Goal: Task Accomplishment & Management: Manage account settings

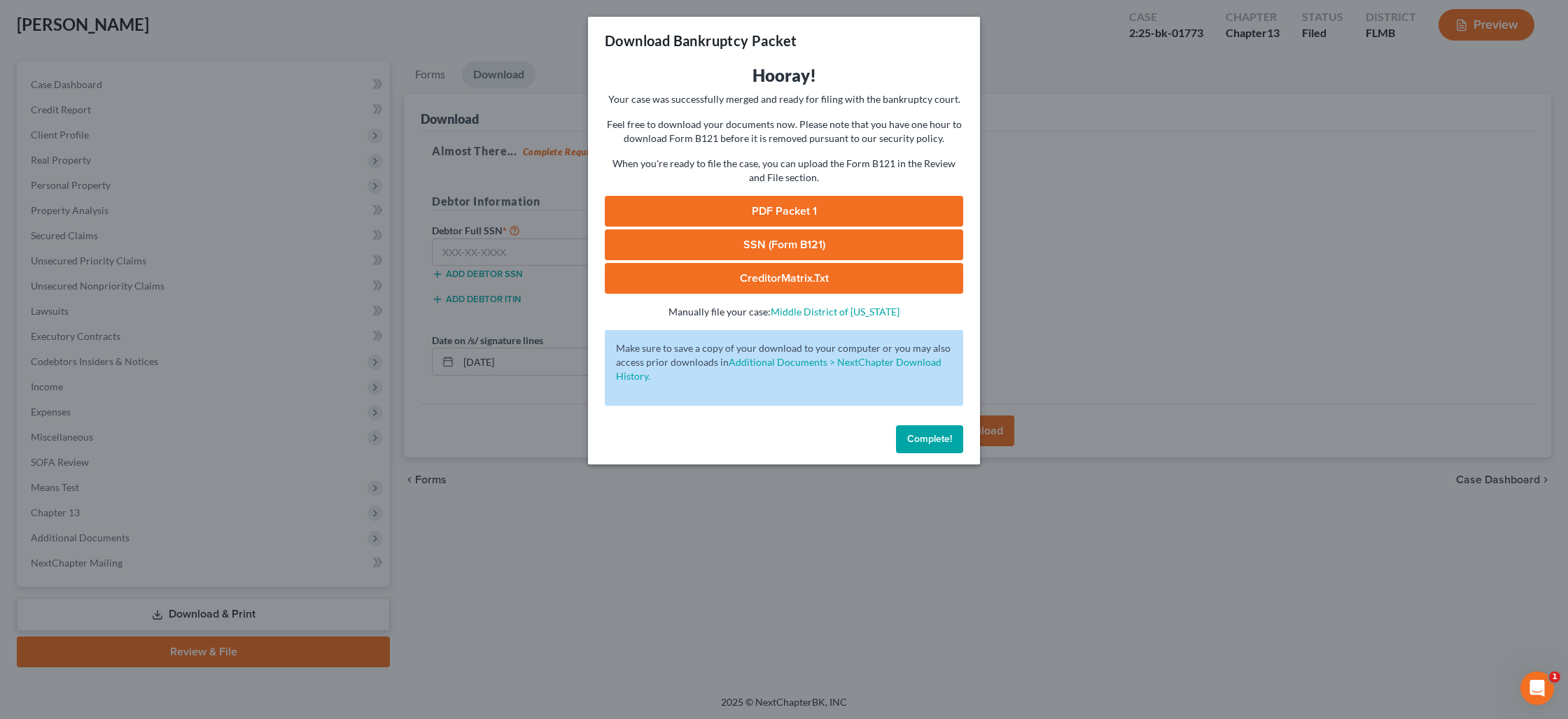
click at [949, 431] on button "Complete!" at bounding box center [929, 439] width 67 height 28
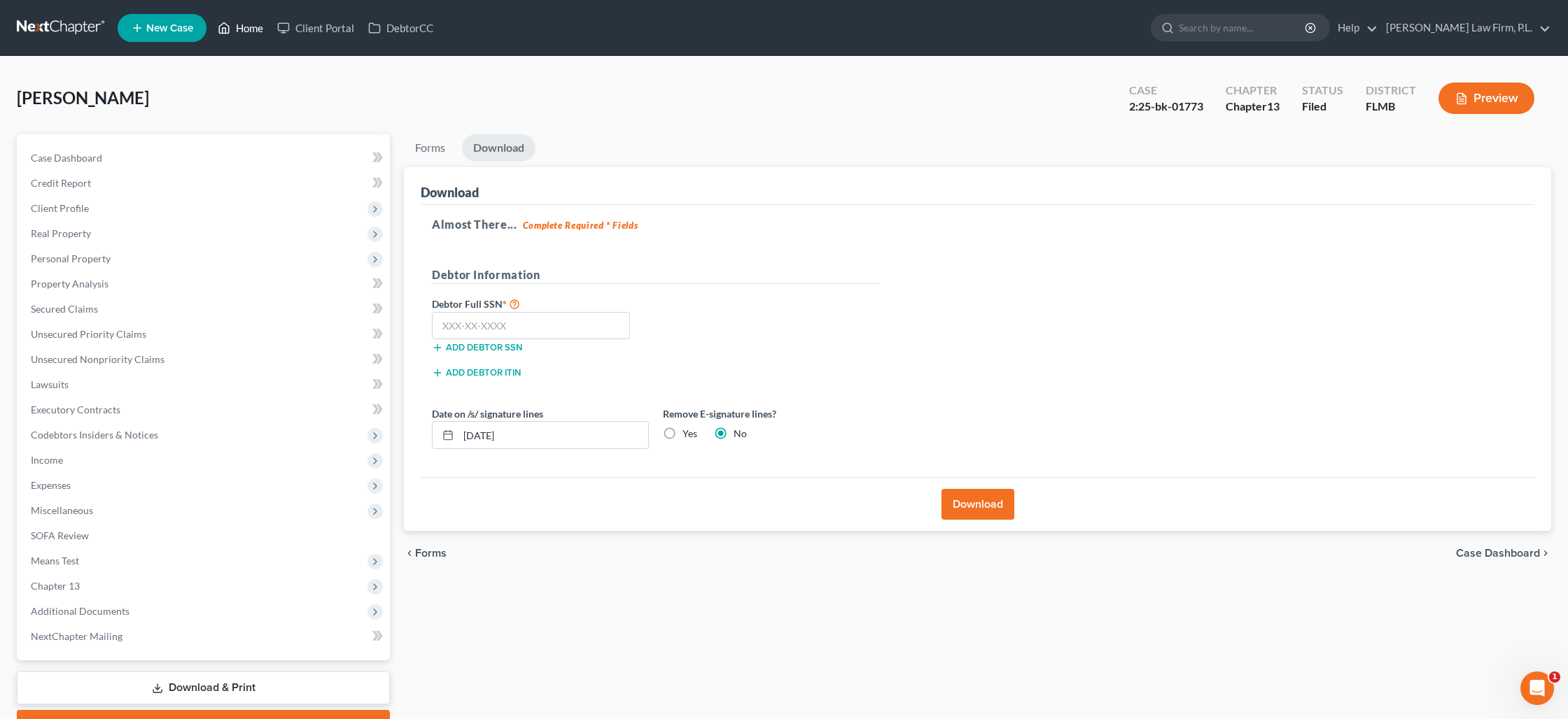
click at [238, 28] on link "Home" at bounding box center [240, 28] width 60 height 25
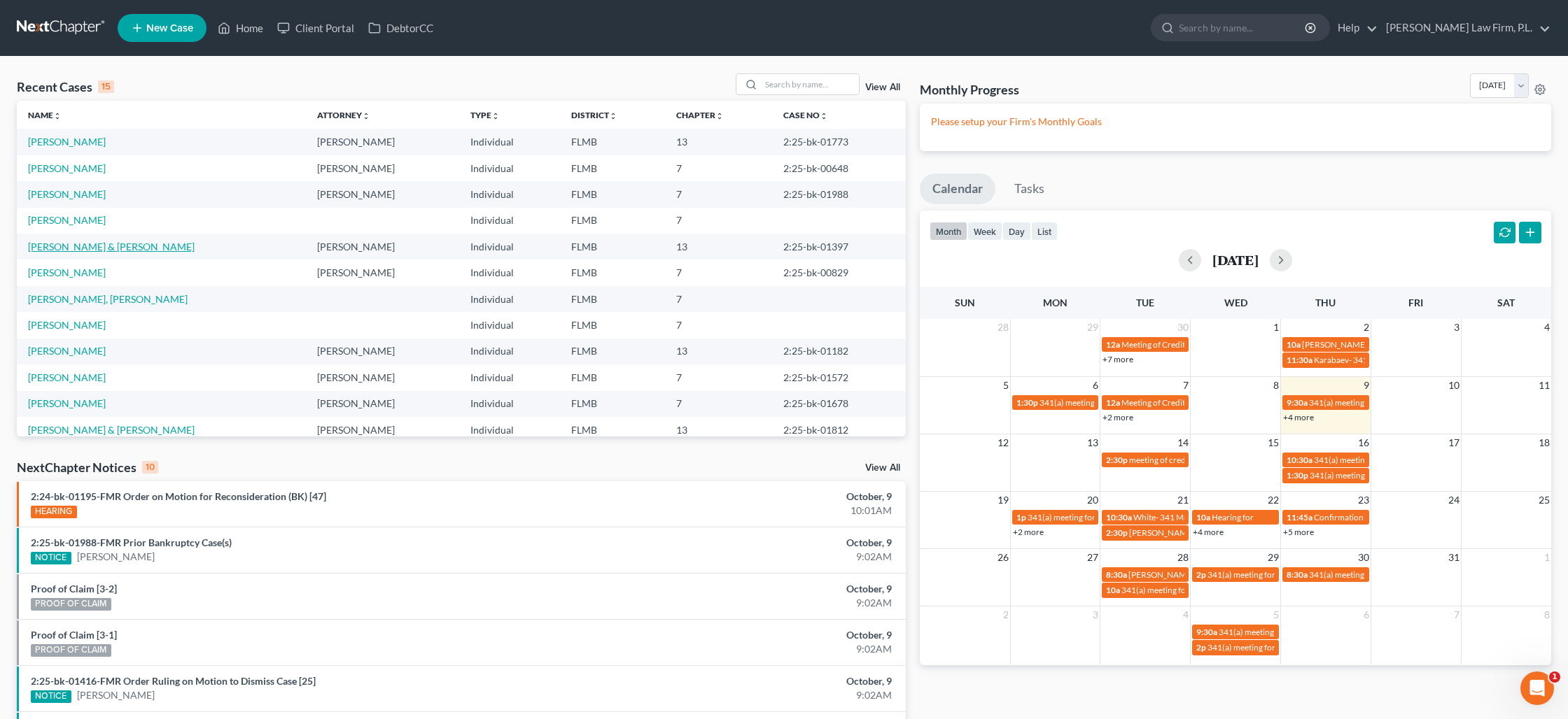
click at [81, 247] on link "[PERSON_NAME] & [PERSON_NAME]" at bounding box center [112, 247] width 166 height 12
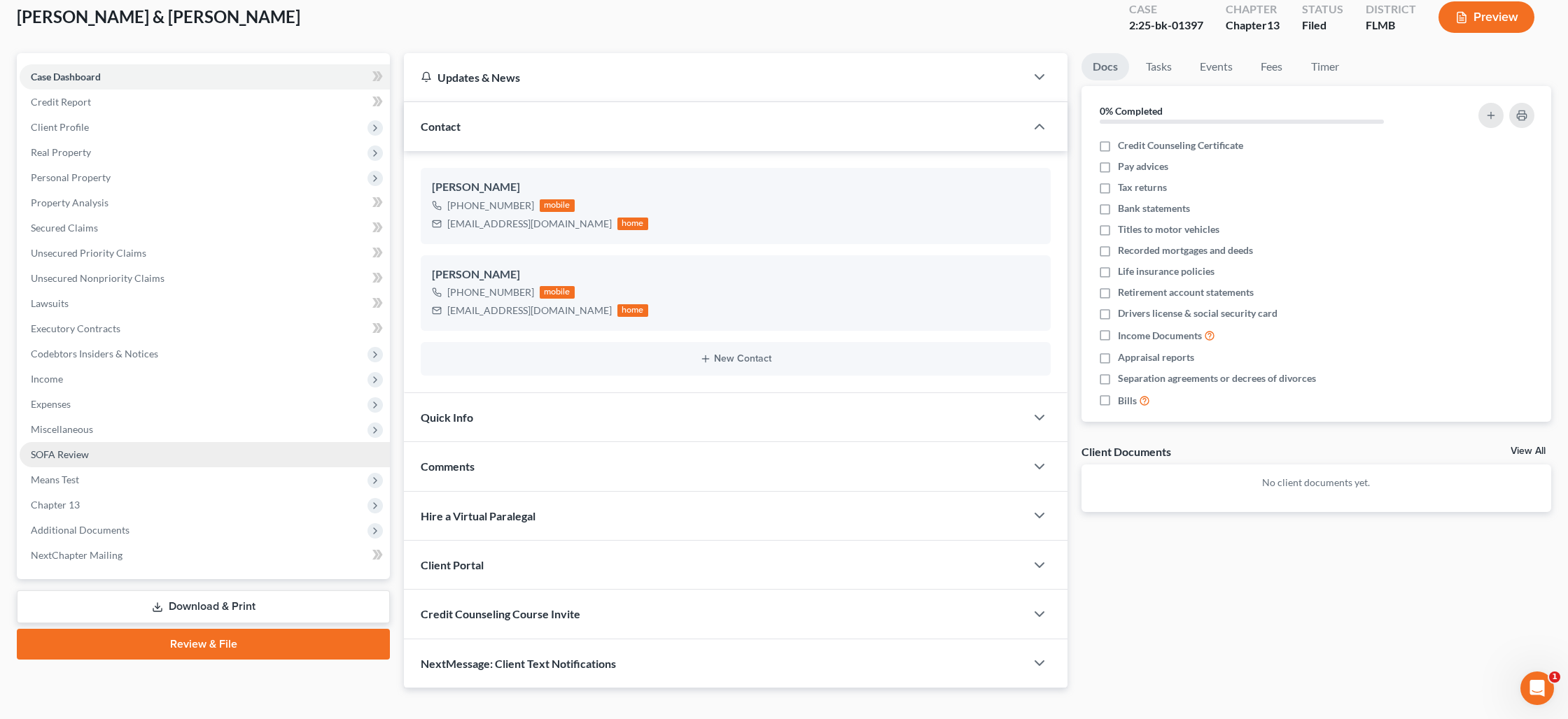
scroll to position [103, 0]
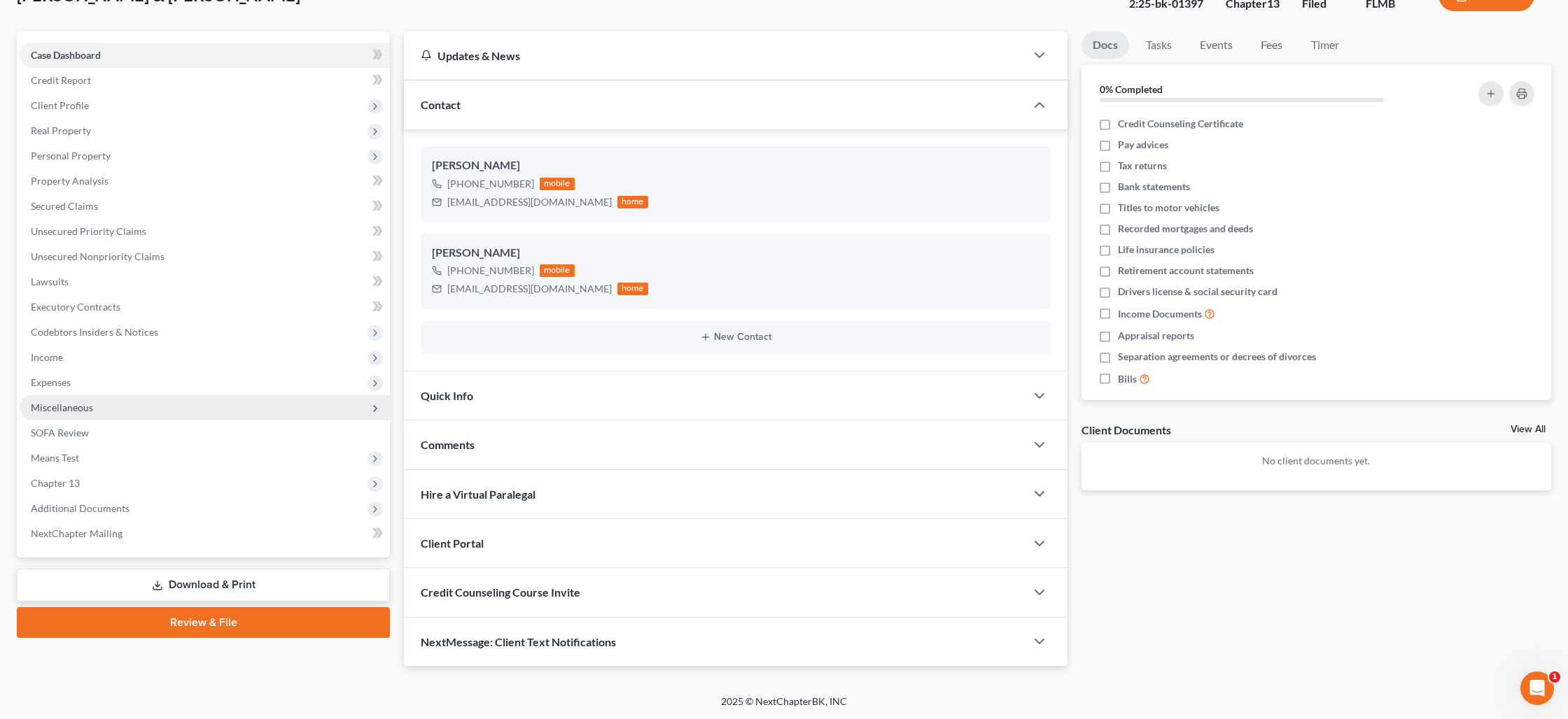
click at [76, 411] on span "Miscellaneous" at bounding box center [62, 408] width 63 height 12
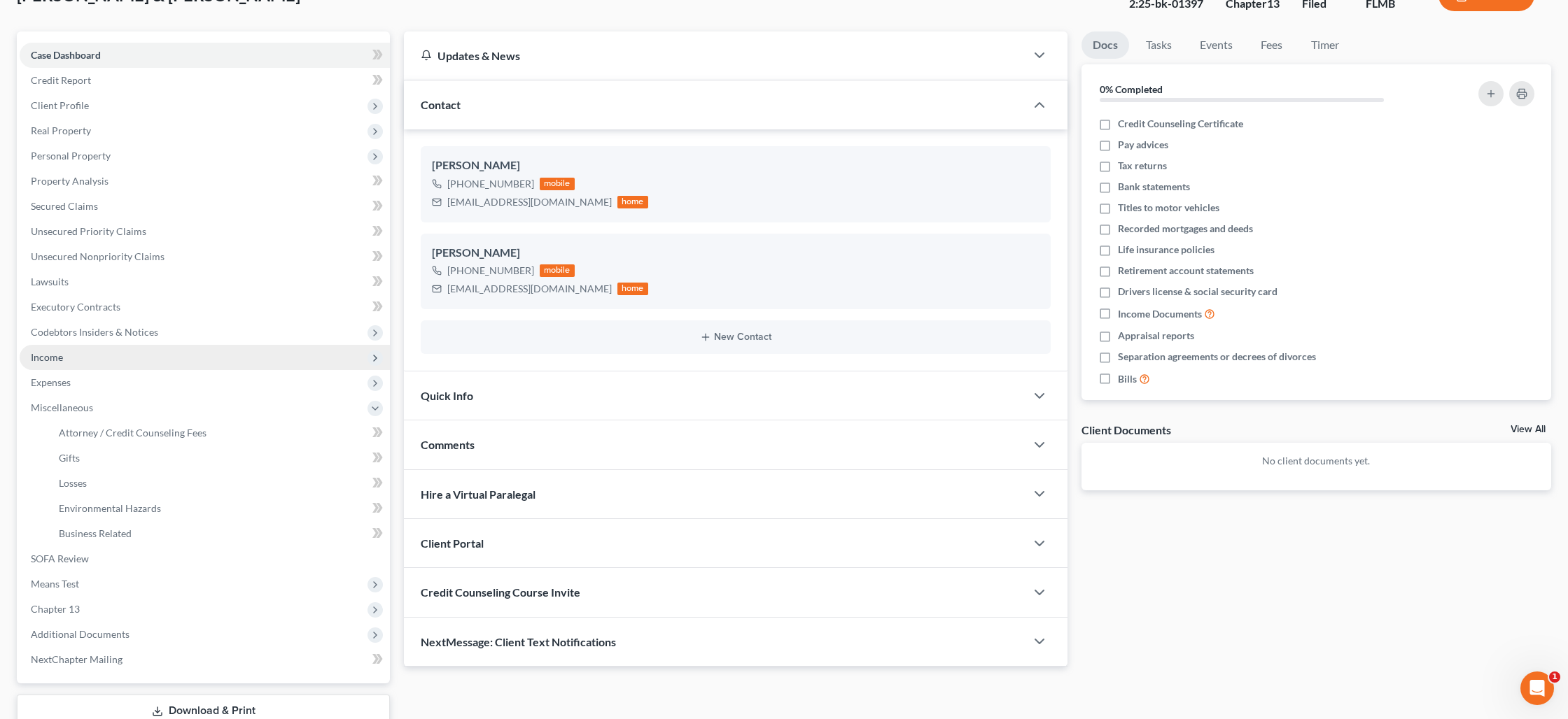
click at [66, 359] on span "Income" at bounding box center [204, 358] width 370 height 25
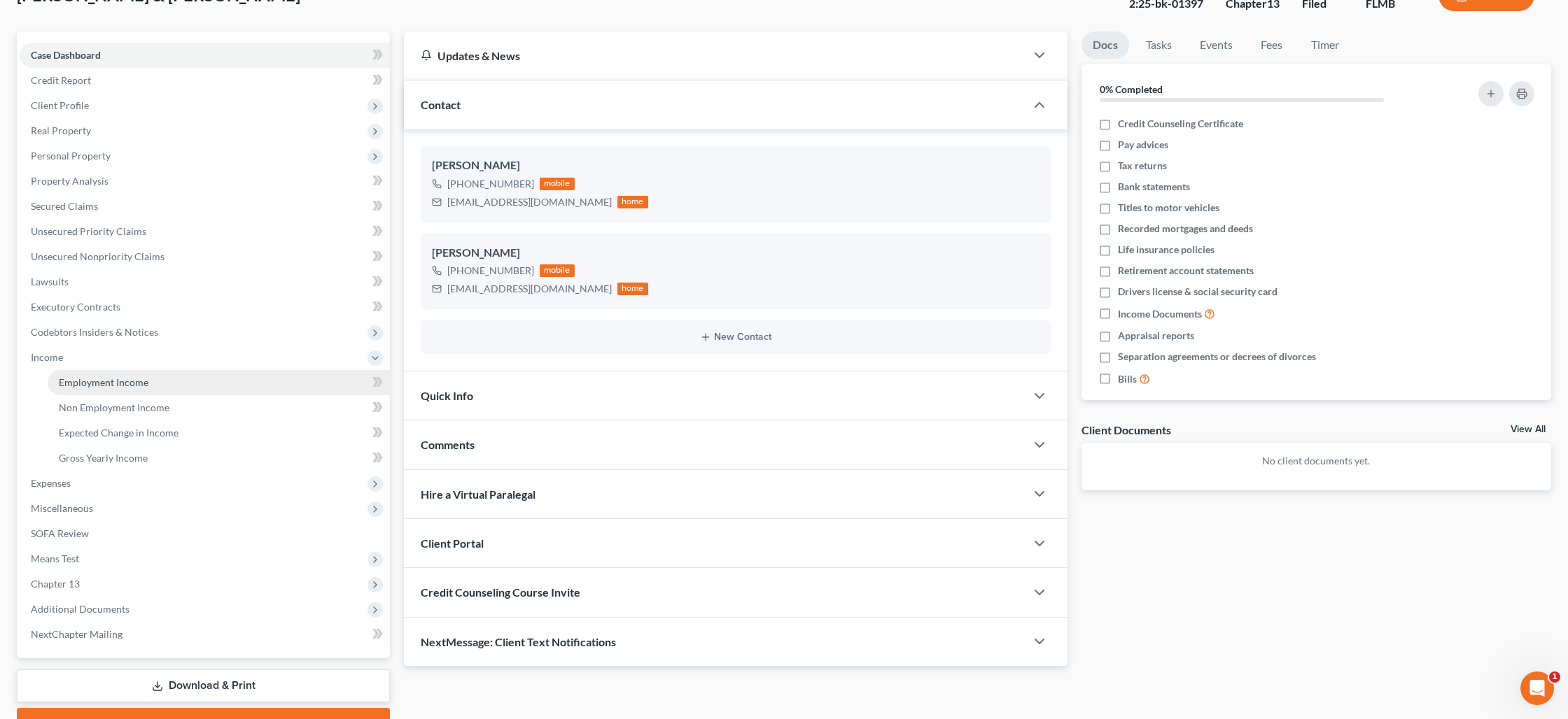
click at [90, 379] on span "Employment Income" at bounding box center [104, 382] width 90 height 12
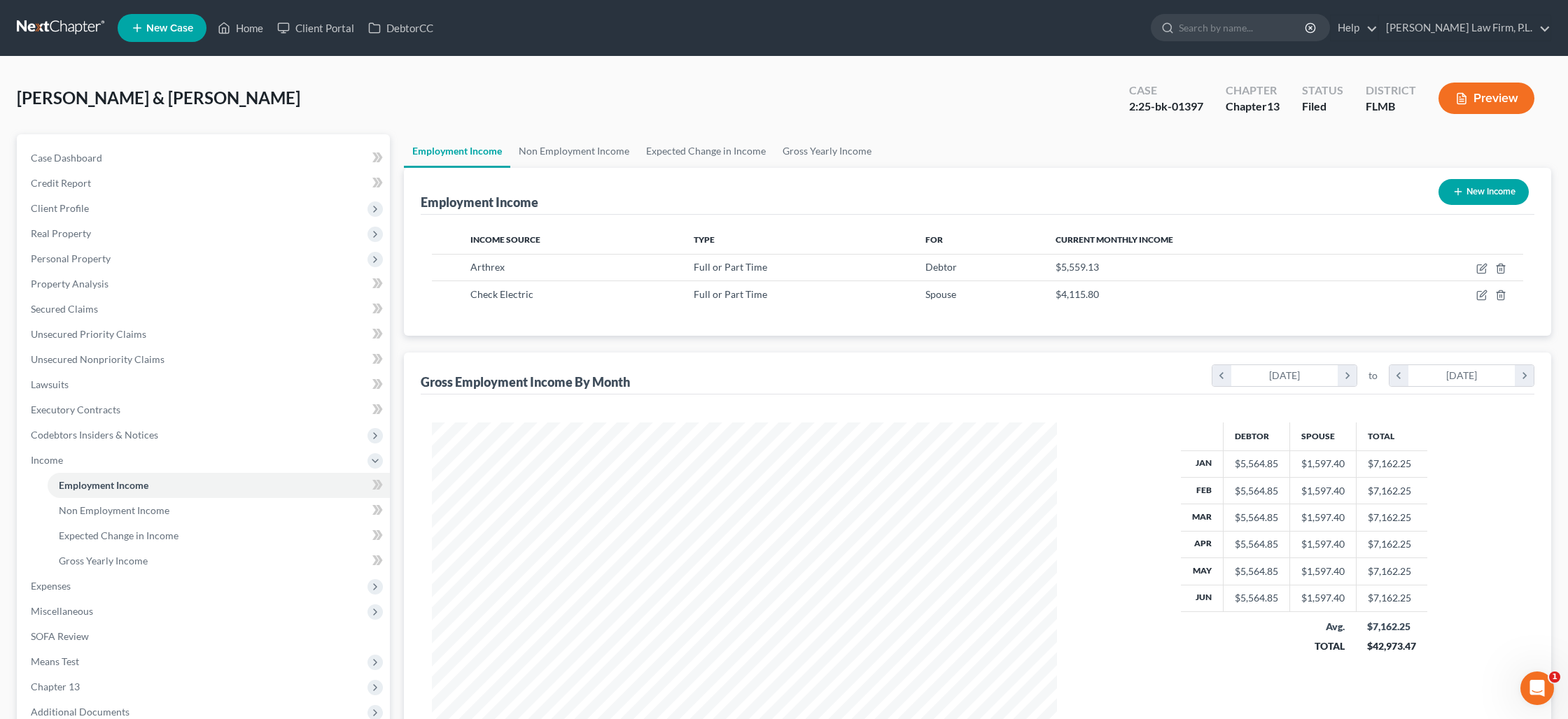
scroll to position [312, 652]
click at [240, 30] on link "Home" at bounding box center [240, 28] width 60 height 25
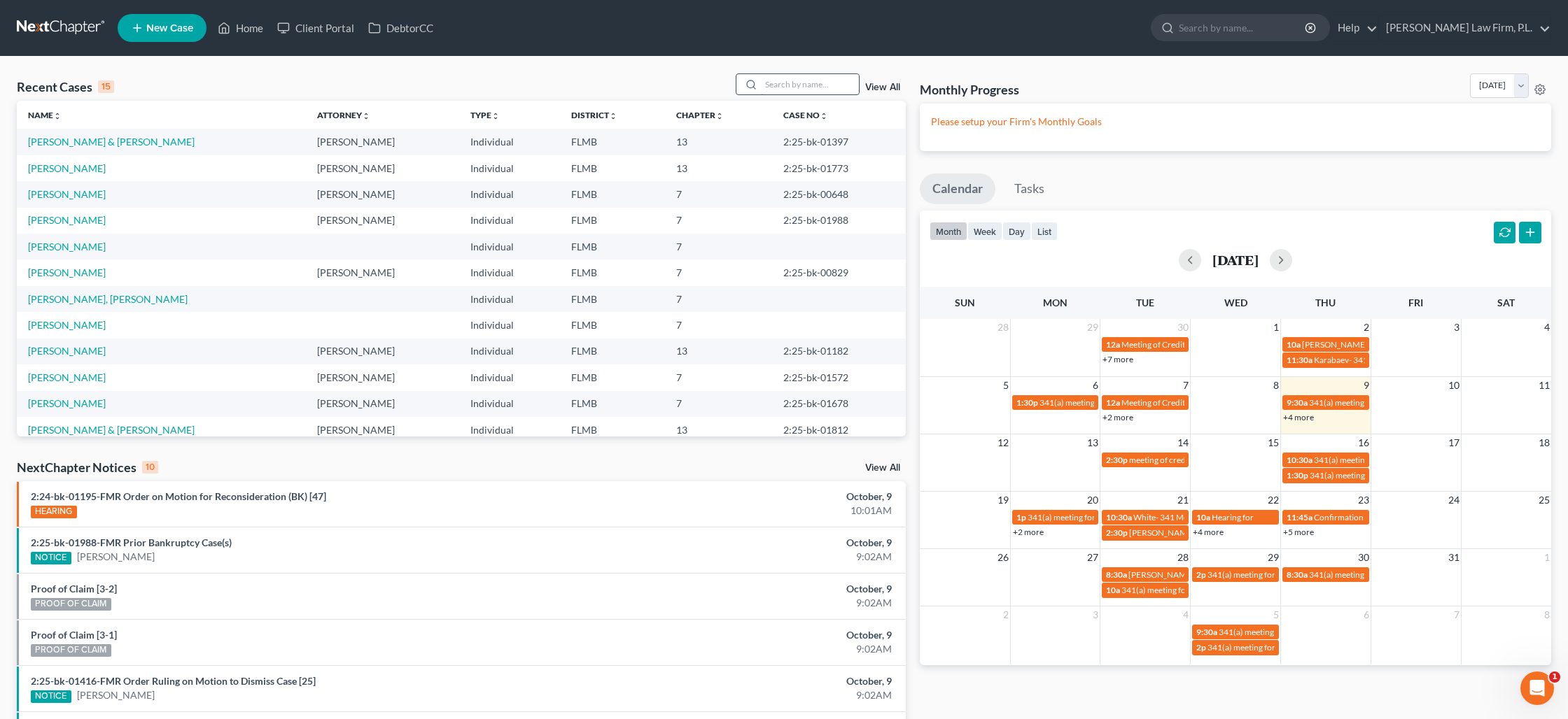
click at [778, 88] on input "search" at bounding box center [810, 84] width 98 height 21
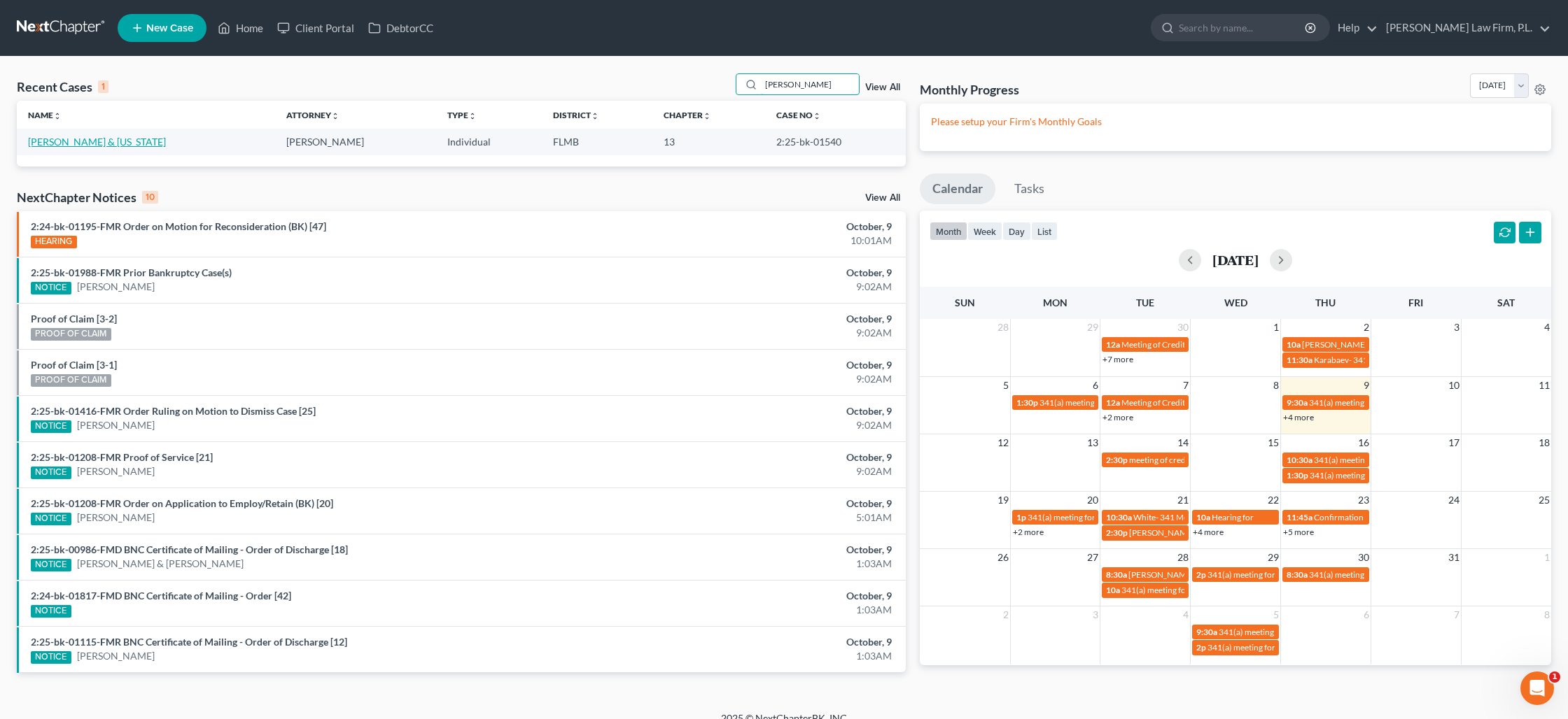
type input "[PERSON_NAME]"
click at [102, 143] on link "[PERSON_NAME] & [US_STATE]" at bounding box center [97, 142] width 138 height 12
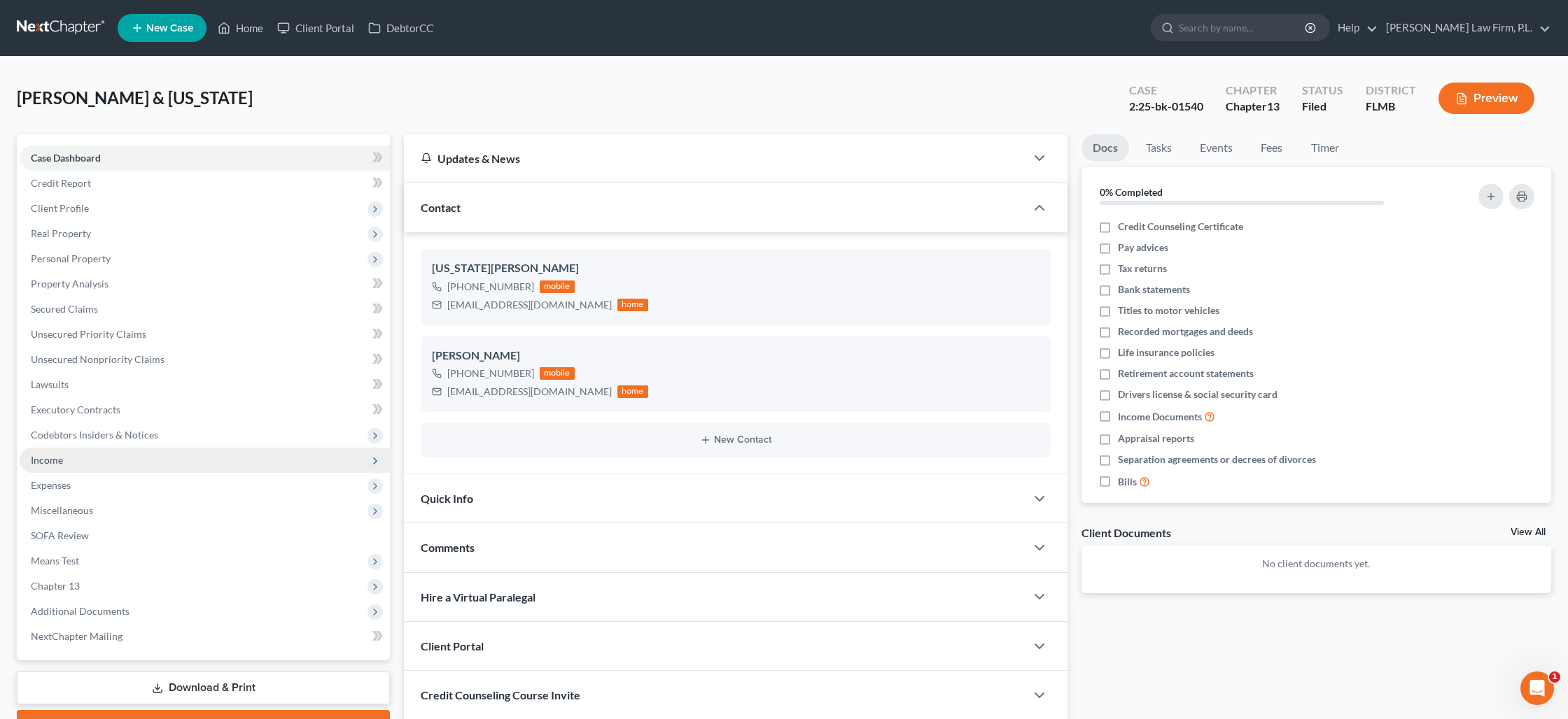
click at [89, 468] on span "Income" at bounding box center [204, 461] width 370 height 25
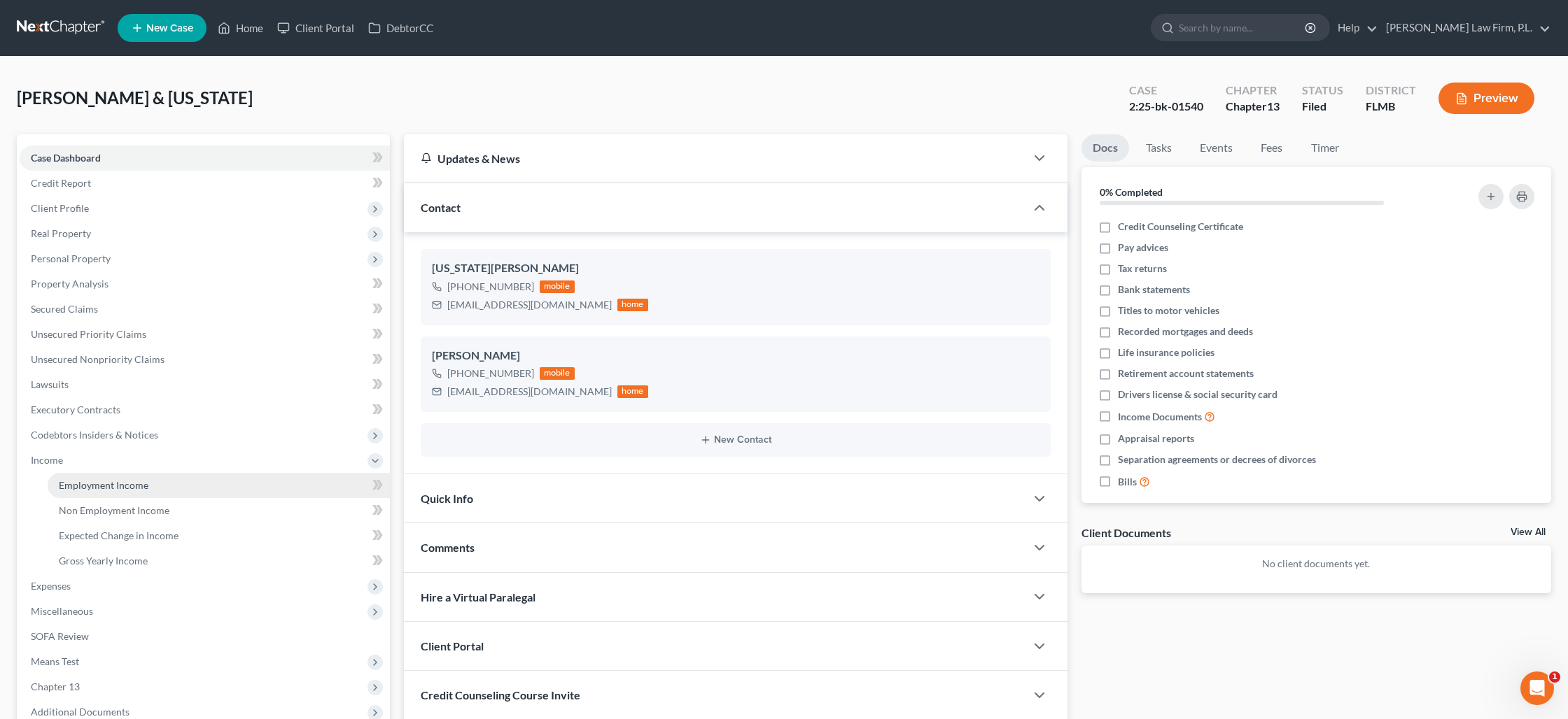
click at [95, 486] on span "Employment Income" at bounding box center [104, 485] width 90 height 12
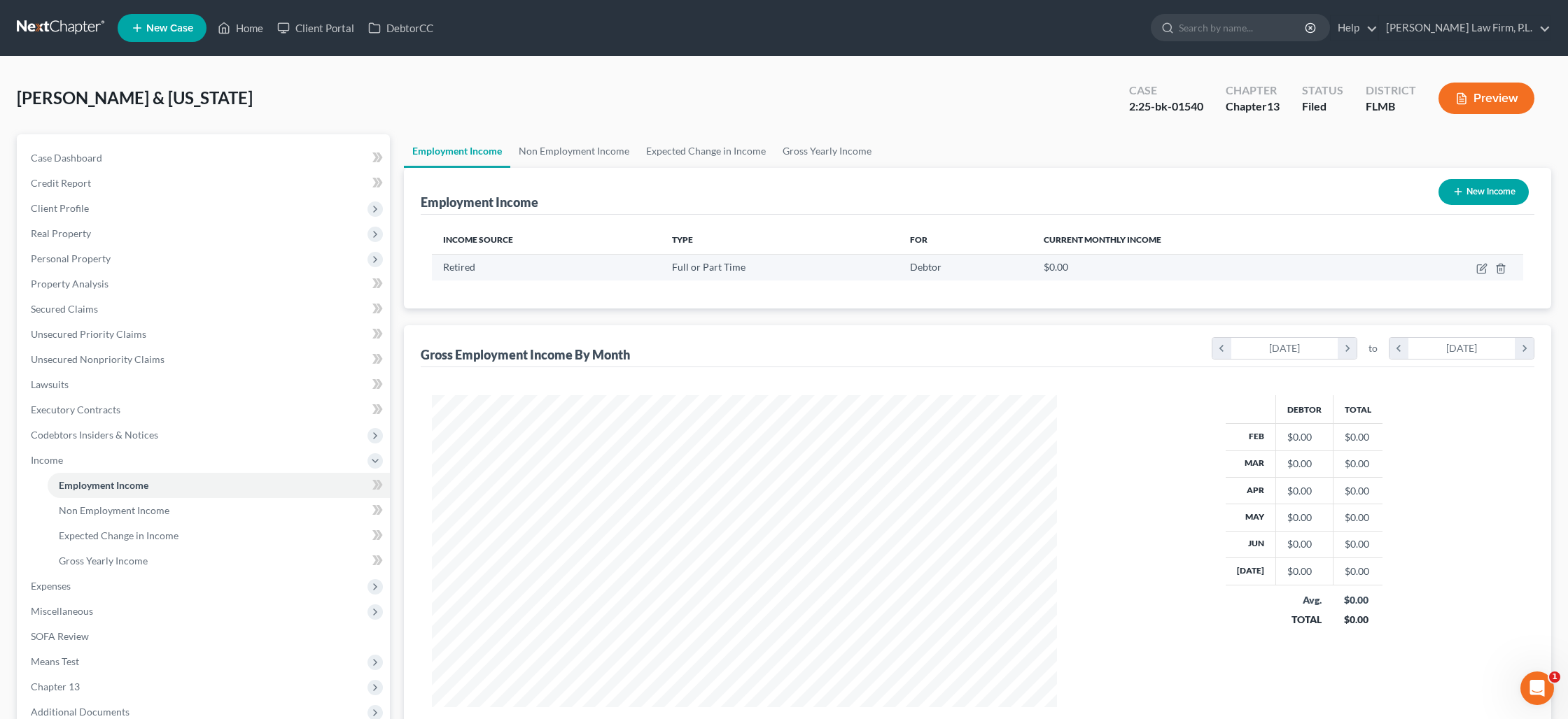
scroll to position [312, 652]
click at [552, 156] on link "Non Employment Income" at bounding box center [574, 151] width 127 height 33
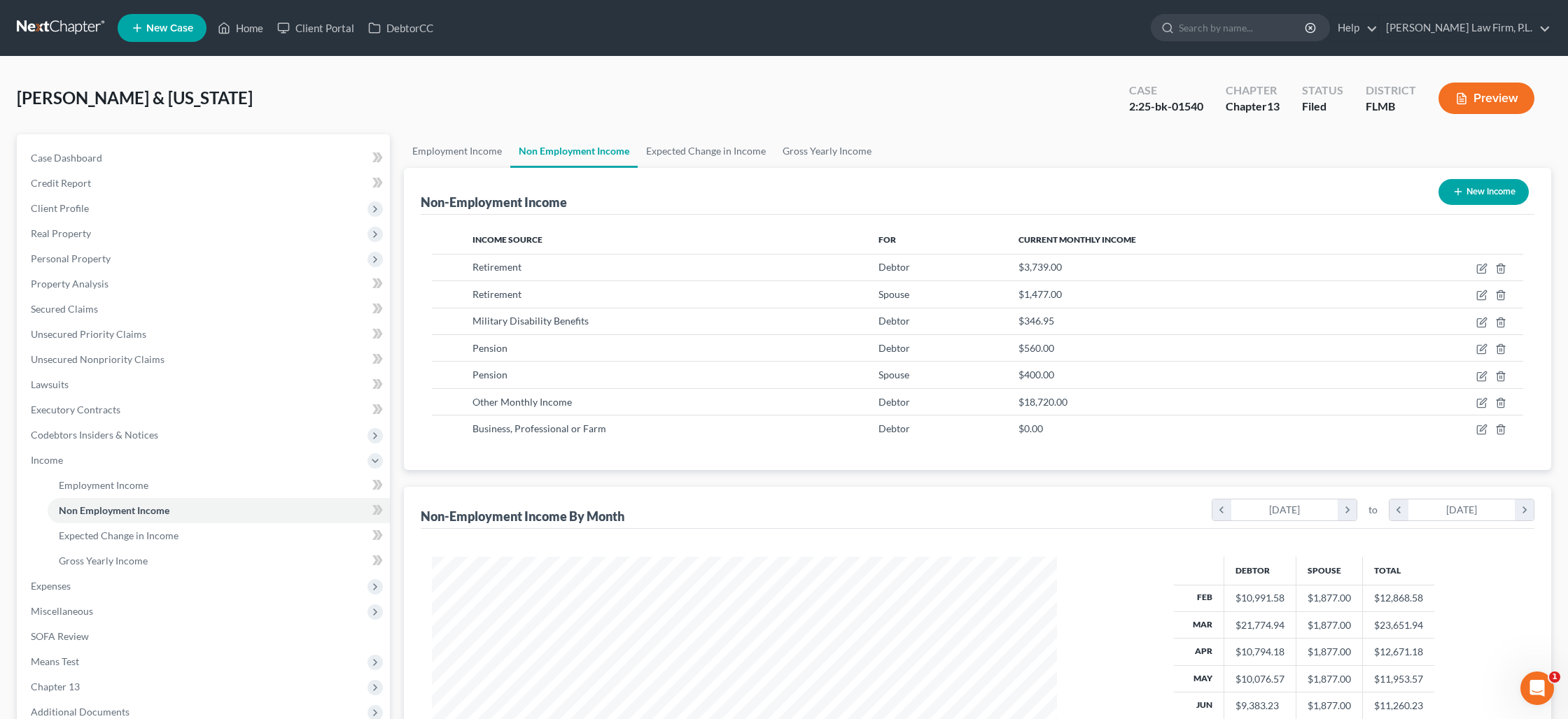
scroll to position [312, 652]
click at [1480, 408] on td at bounding box center [1447, 401] width 152 height 26
click at [1480, 404] on icon "button" at bounding box center [1482, 401] width 6 height 6
select select "13"
select select "0"
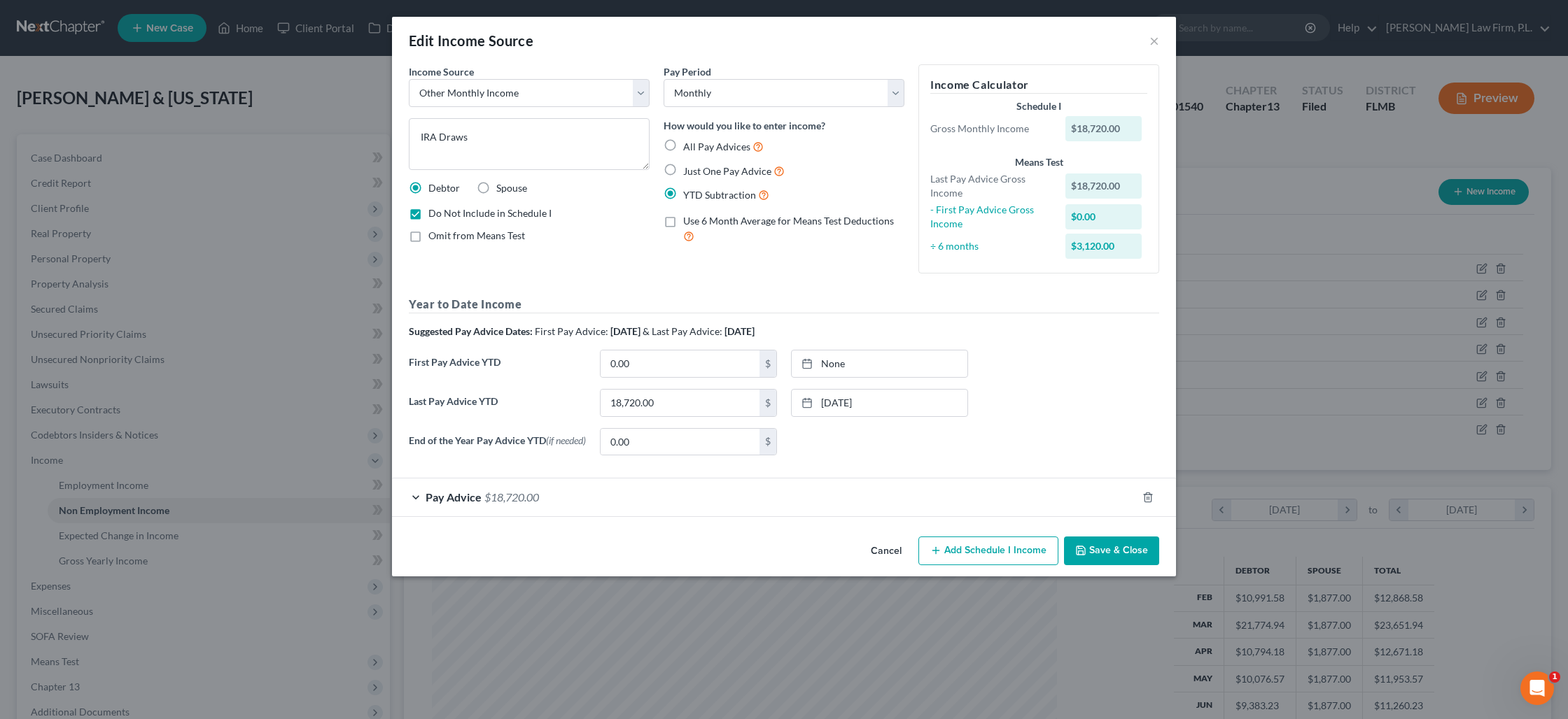
click at [1100, 525] on div "Income Source * Select Unemployment Disability (from employer) Pension Retireme…" at bounding box center [784, 297] width 784 height 467
click at [1101, 562] on button "Save & Close" at bounding box center [1110, 552] width 95 height 29
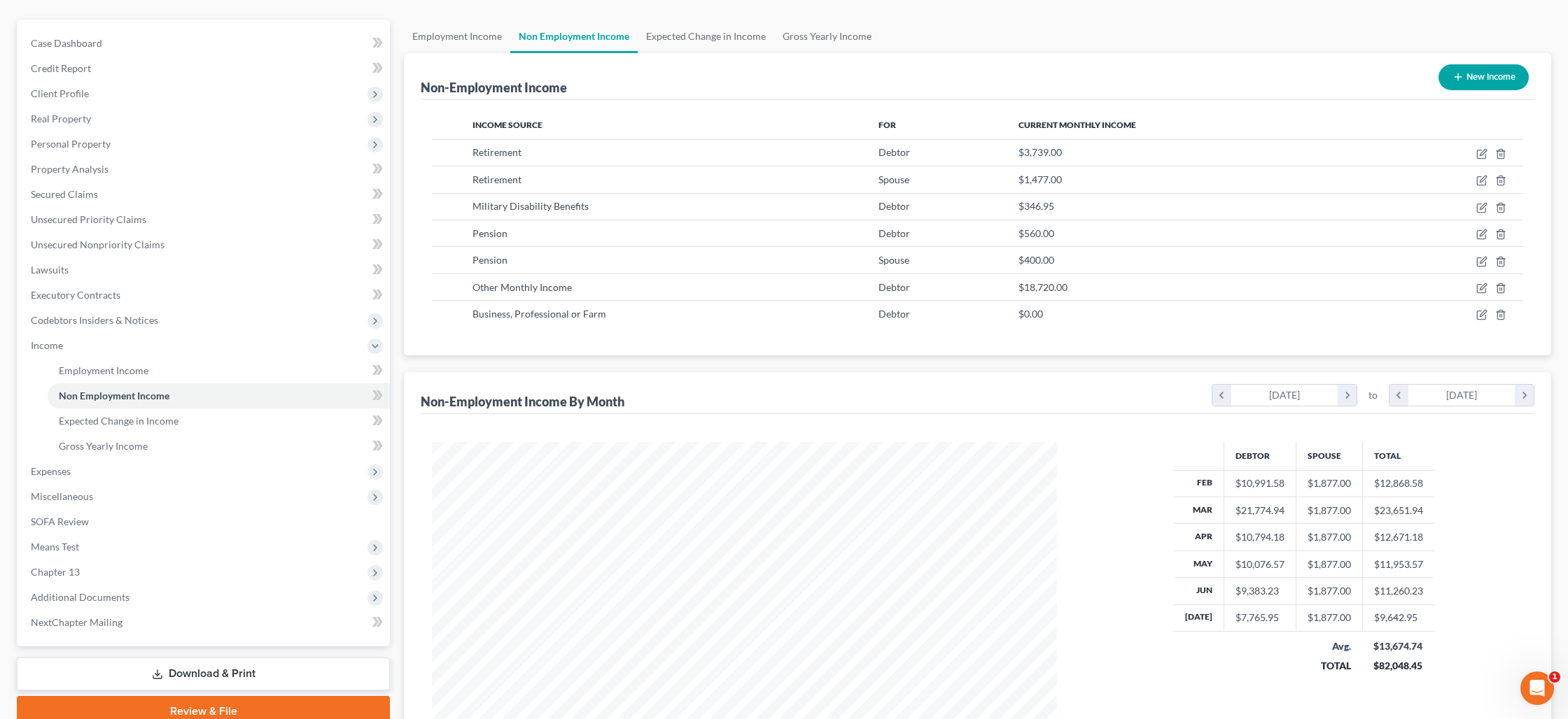
scroll to position [280, 0]
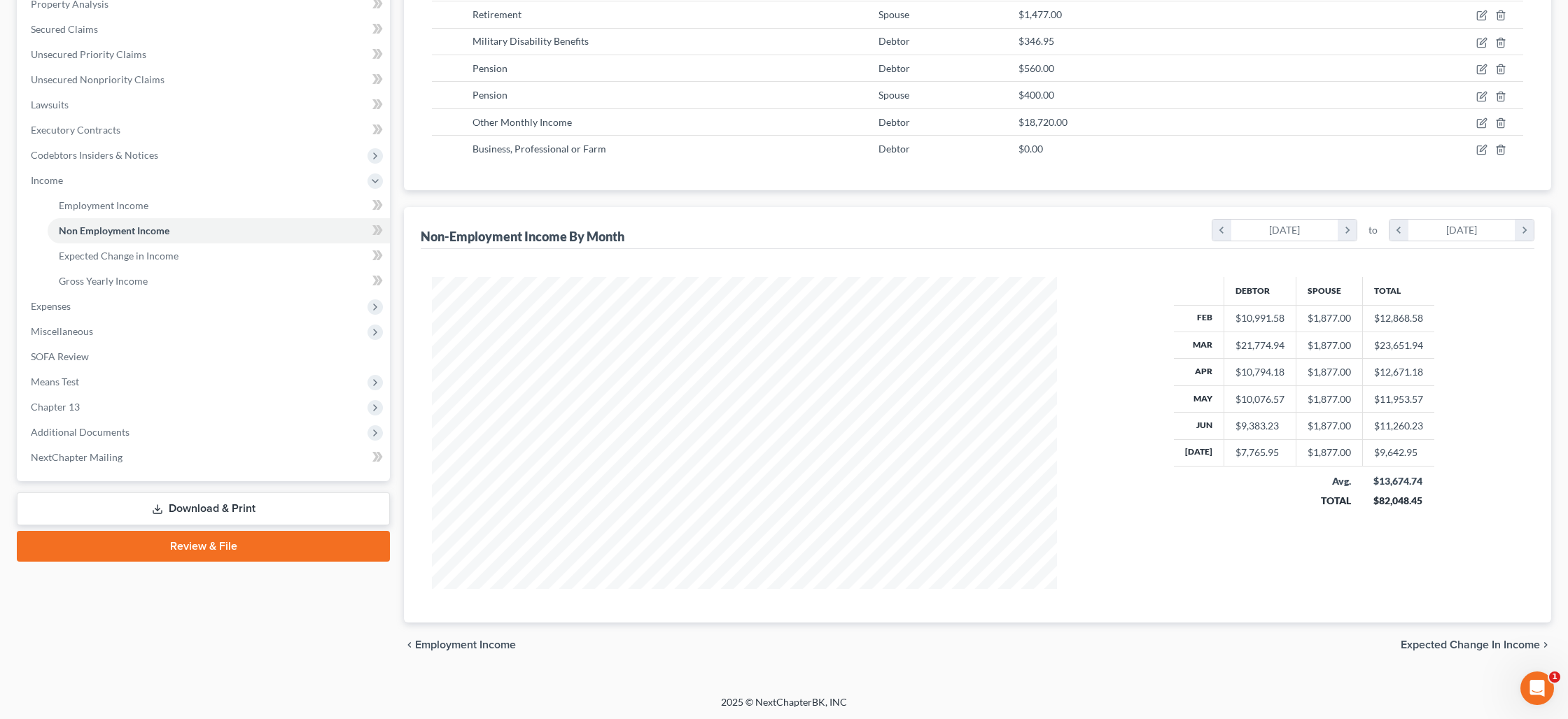
click at [234, 507] on link "Download & Print" at bounding box center [202, 510] width 373 height 33
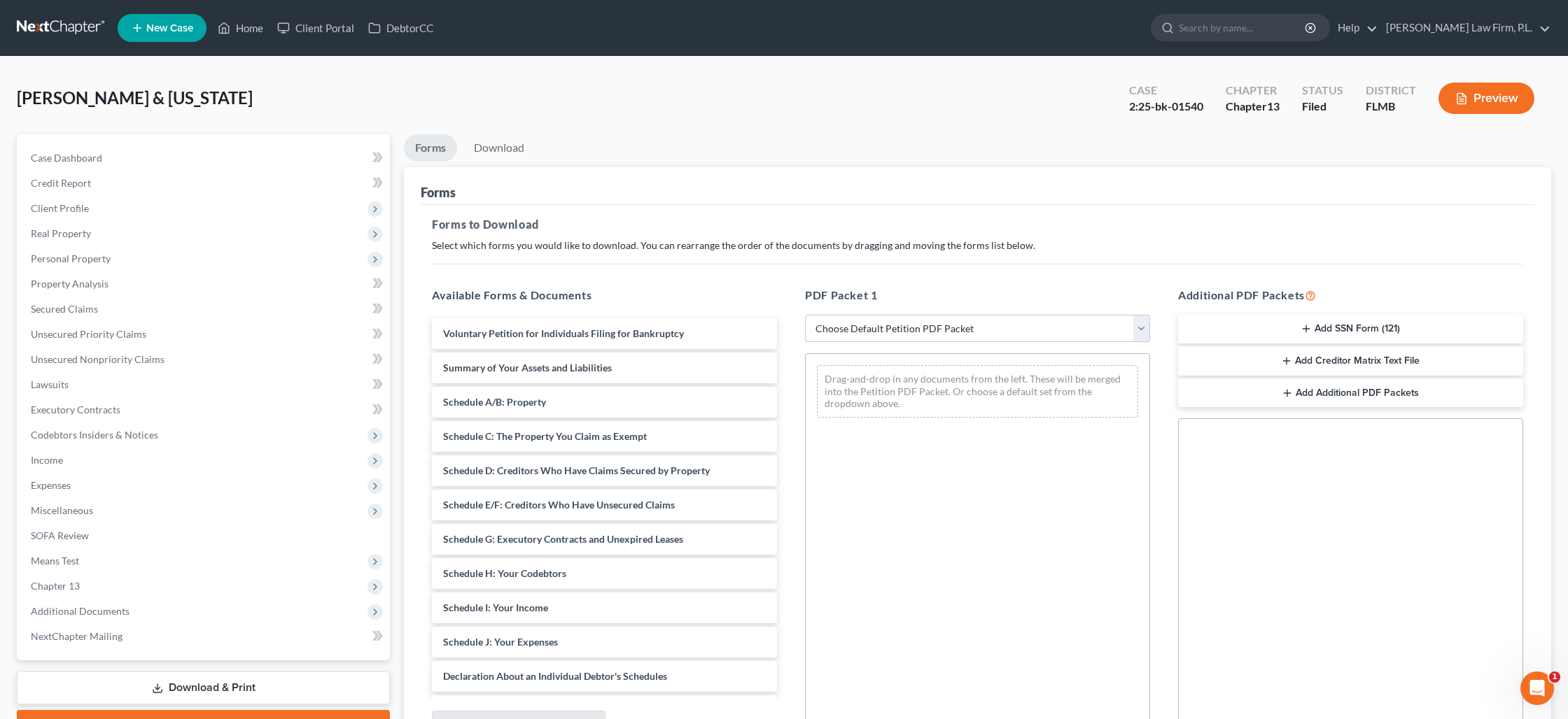
click at [925, 318] on select "Choose Default Petition PDF Packet Complete Bankruptcy Petition (all forms and …" at bounding box center [977, 329] width 345 height 28
select select "0"
click at [805, 315] on select "Choose Default Petition PDF Packet Complete Bankruptcy Petition (all forms and …" at bounding box center [977, 329] width 345 height 28
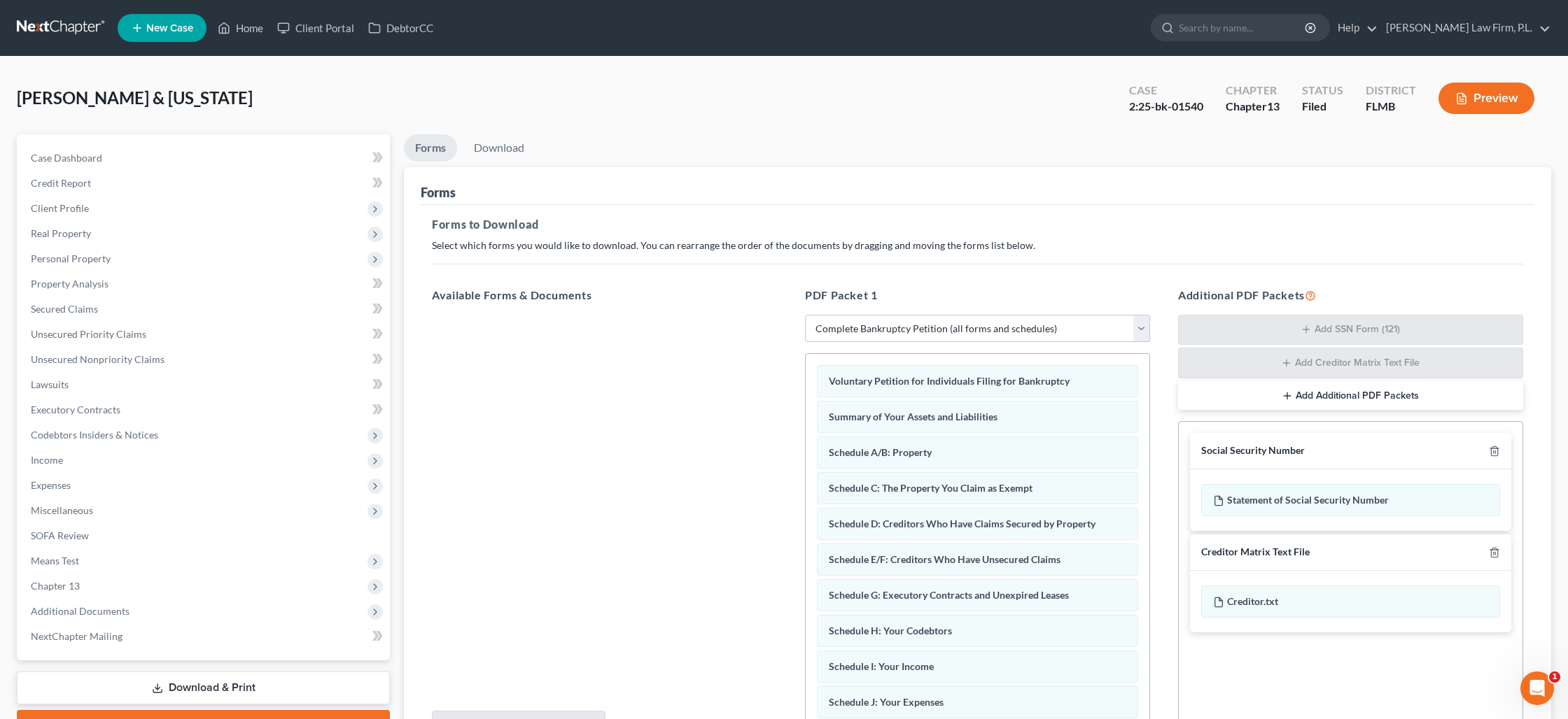
scroll to position [146, 0]
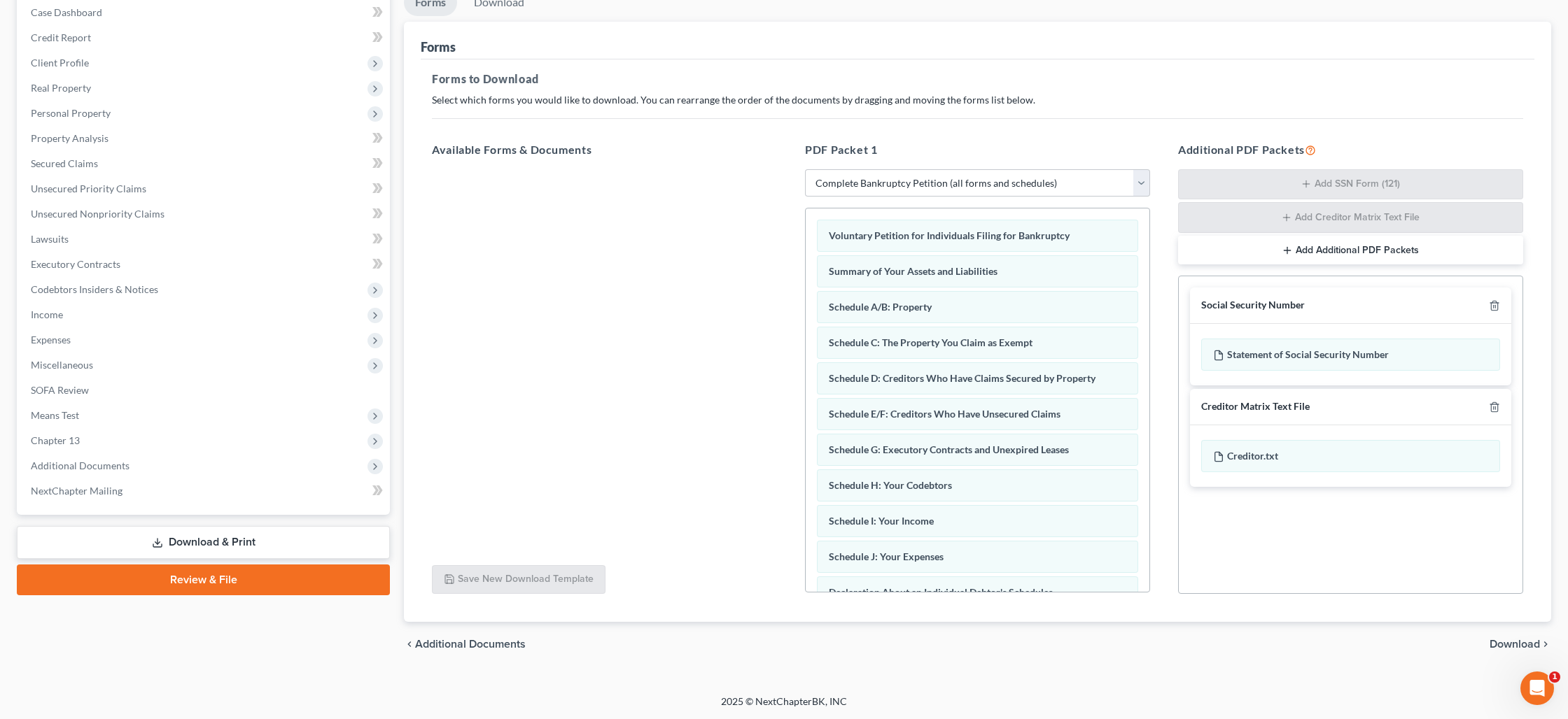
click at [1499, 642] on span "Download" at bounding box center [1514, 644] width 51 height 11
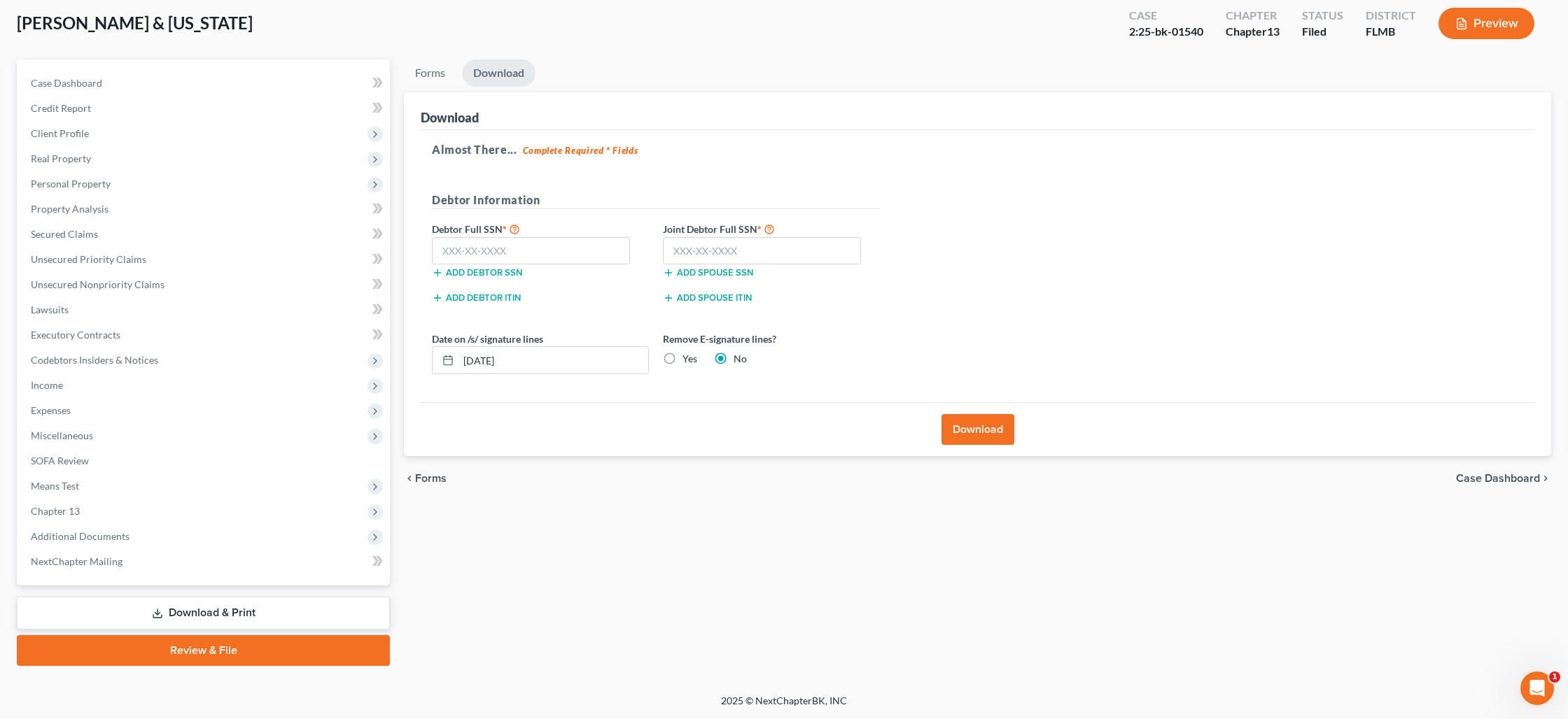
scroll to position [73, 0]
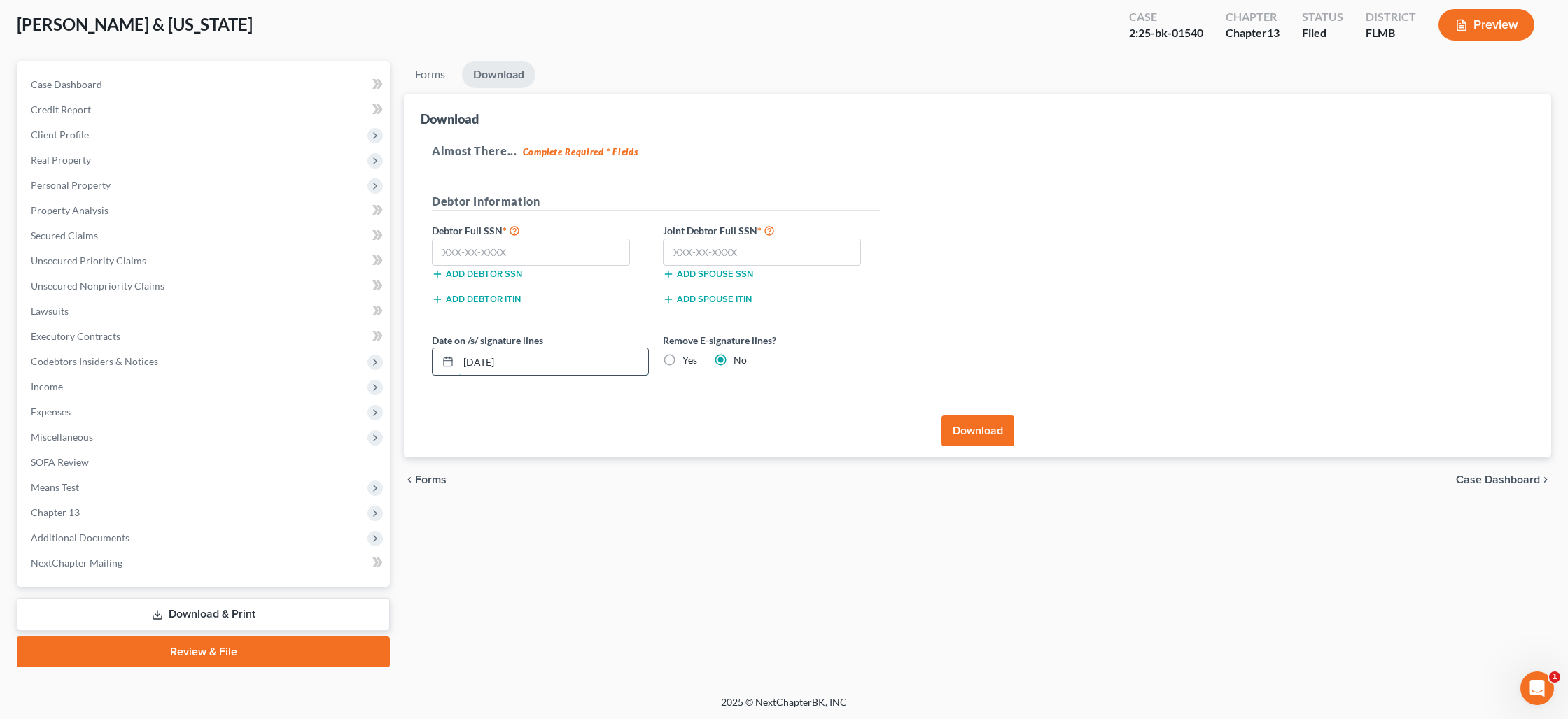
click at [604, 365] on input "[DATE]" at bounding box center [554, 361] width 190 height 26
click at [605, 364] on input "[DATE]" at bounding box center [554, 361] width 190 height 26
click at [605, 363] on input "[DATE]" at bounding box center [554, 361] width 190 height 26
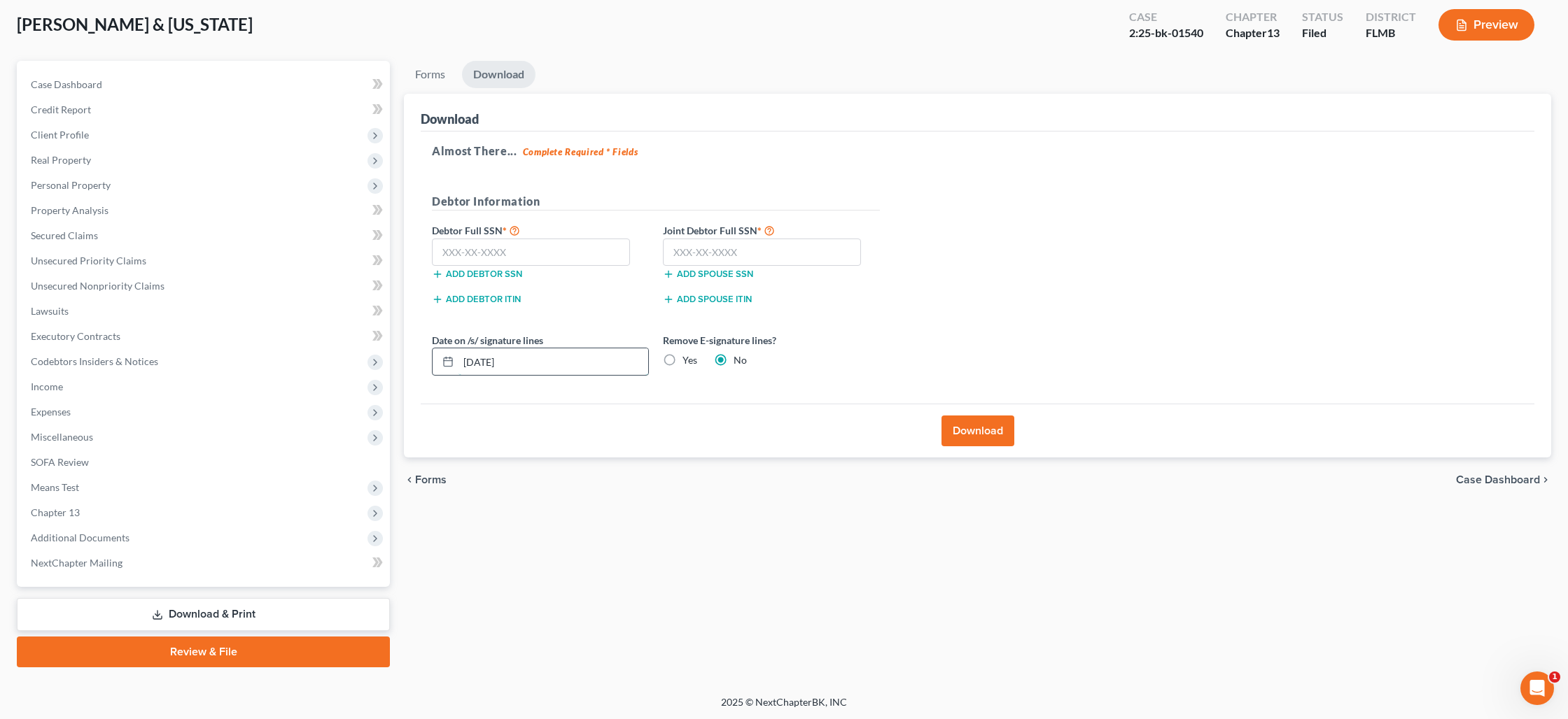
click at [605, 363] on input "[DATE]" at bounding box center [554, 361] width 190 height 26
click at [683, 360] on label "Yes" at bounding box center [690, 360] width 15 height 14
click at [688, 360] on input "Yes" at bounding box center [692, 357] width 9 height 9
radio input "true"
radio input "false"
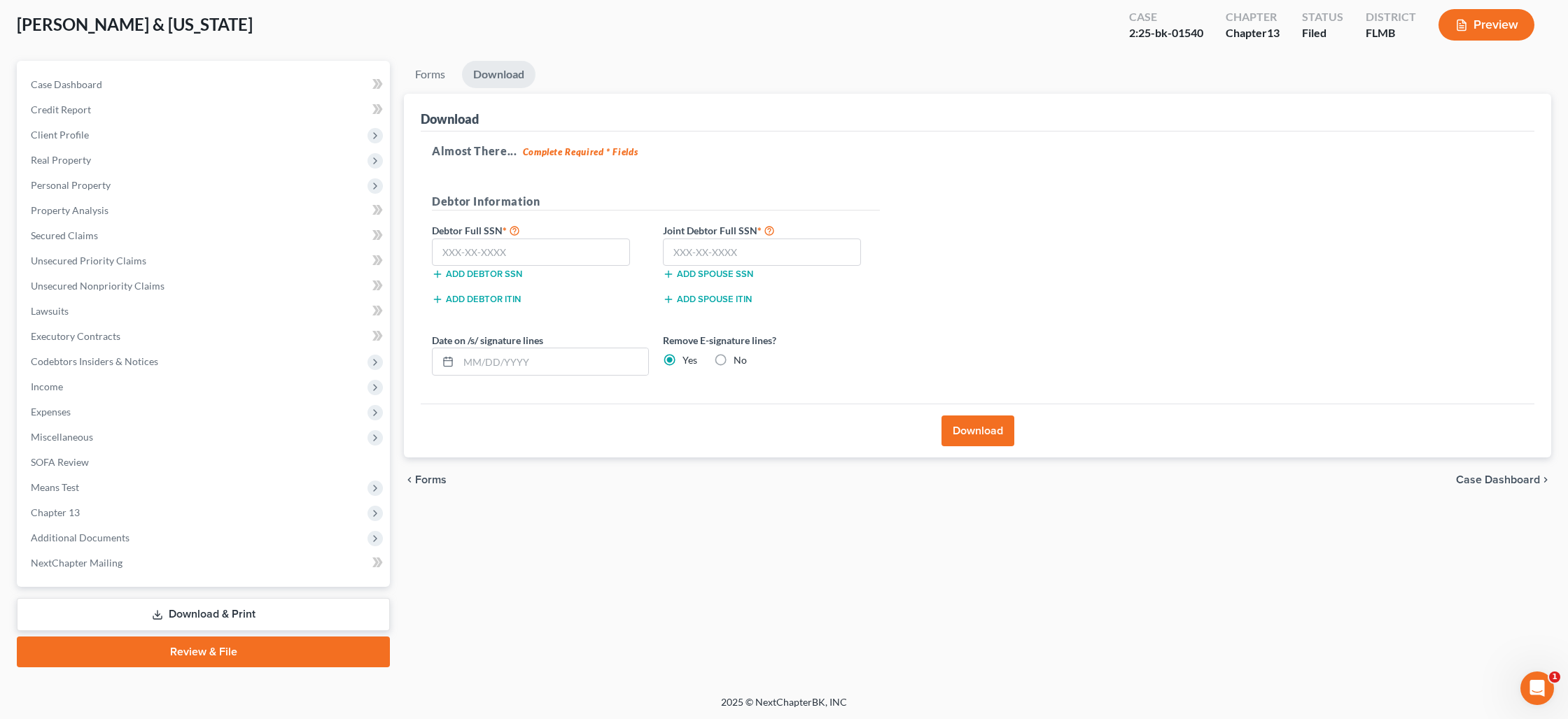
click at [965, 436] on button "Download" at bounding box center [977, 430] width 72 height 30
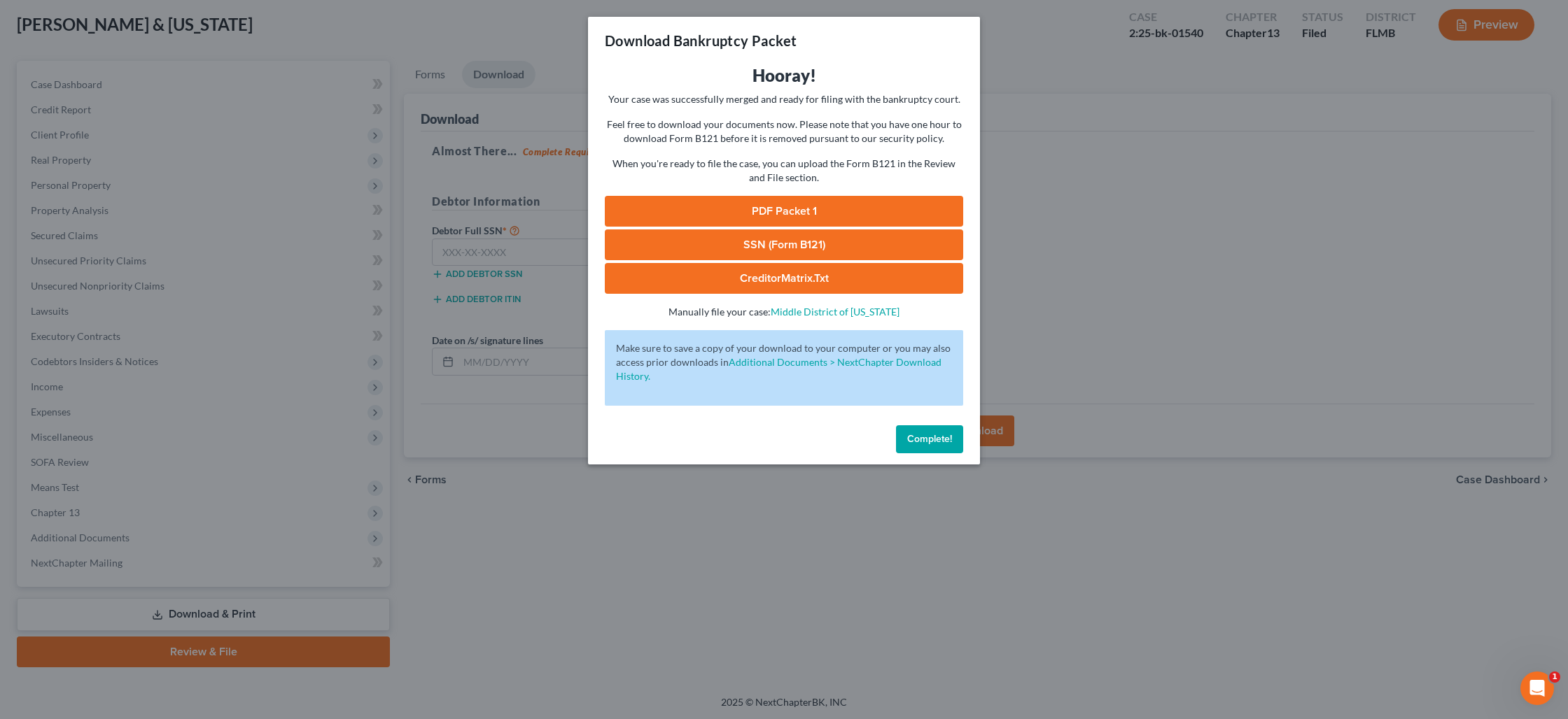
click at [838, 205] on link "PDF Packet 1" at bounding box center [784, 210] width 358 height 30
click at [798, 210] on link "PDF Packet 1" at bounding box center [784, 210] width 358 height 30
click at [823, 220] on link "PDF Packet 1" at bounding box center [784, 210] width 358 height 30
